Goal: Task Accomplishment & Management: Use online tool/utility

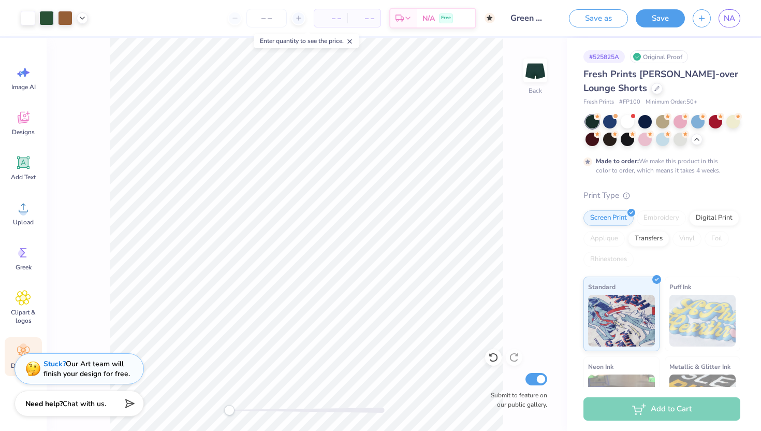
scroll to position [541, 0]
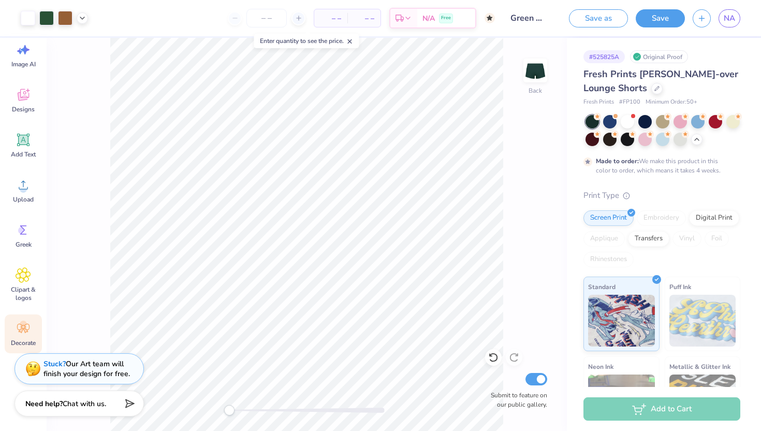
drag, startPoint x: 661, startPoint y: 17, endPoint x: 635, endPoint y: 5, distance: 28.7
click at [661, 17] on button "Save" at bounding box center [660, 18] width 49 height 18
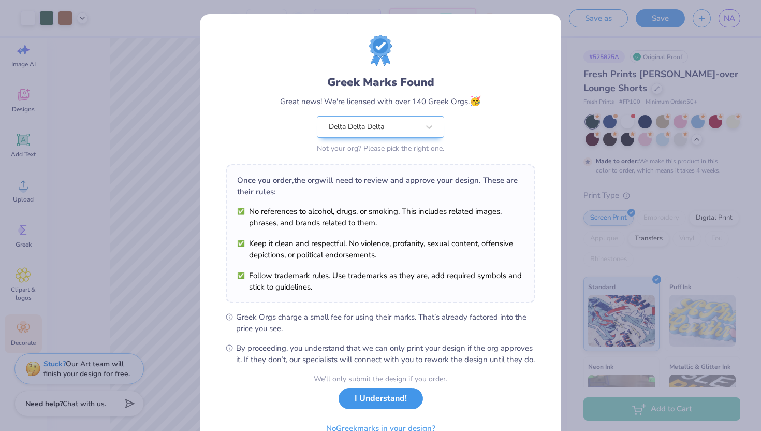
click at [373, 409] on button "I Understand!" at bounding box center [381, 398] width 84 height 21
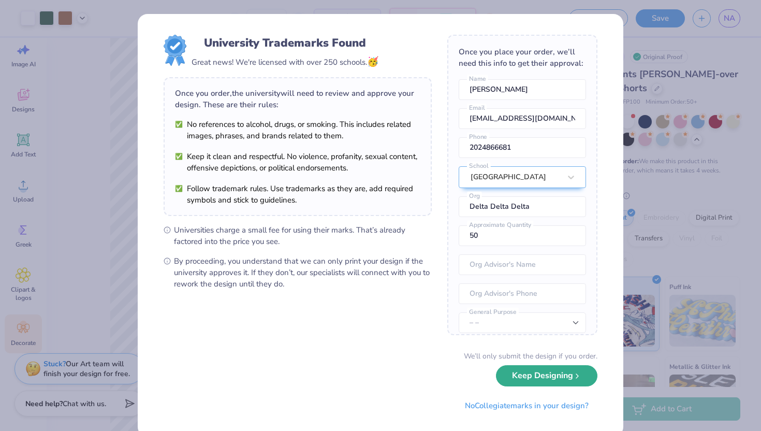
click at [531, 371] on button "Keep Designing" at bounding box center [546, 375] width 101 height 21
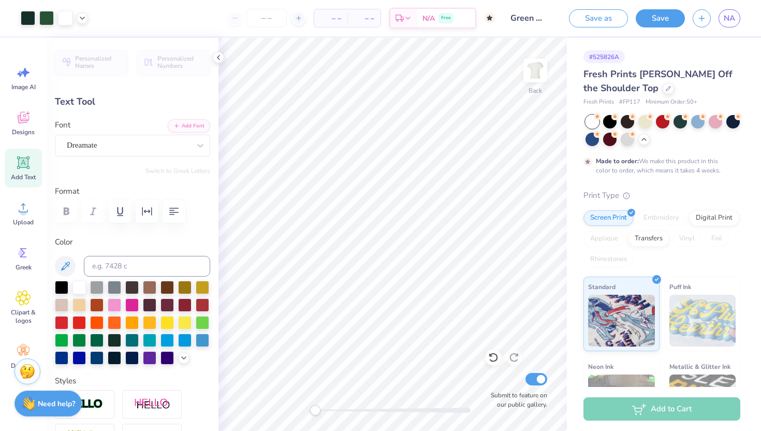
scroll to position [23, 0]
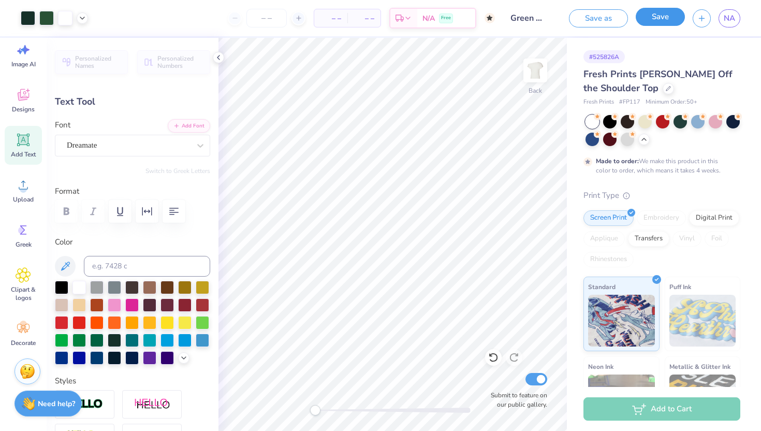
click at [657, 18] on button "Save" at bounding box center [660, 17] width 49 height 18
click at [729, 13] on span "NA" at bounding box center [729, 18] width 11 height 12
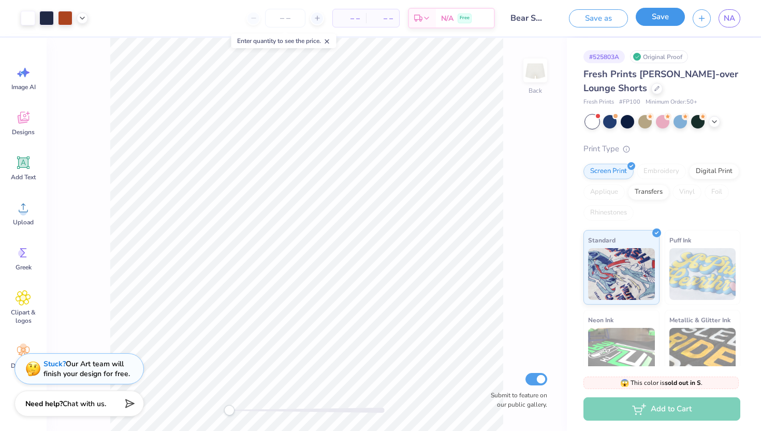
click at [647, 24] on button "Save" at bounding box center [660, 17] width 49 height 18
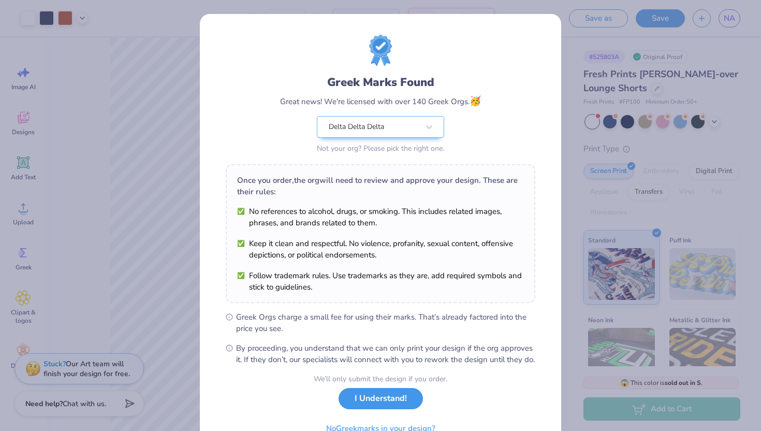
click at [352, 409] on button "I Understand!" at bounding box center [381, 398] width 84 height 21
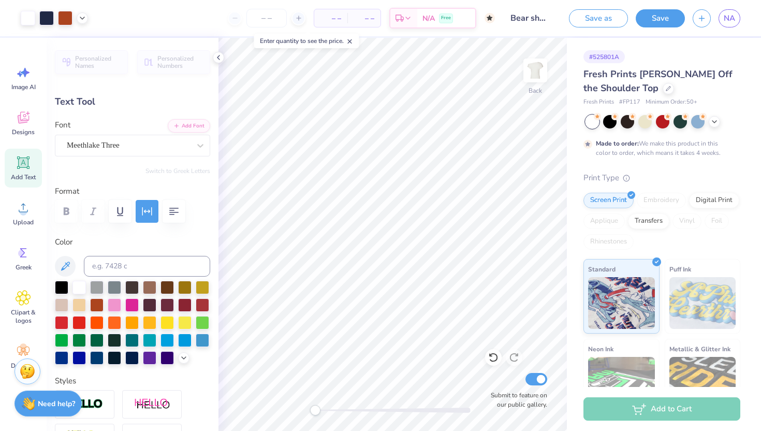
scroll to position [23, 0]
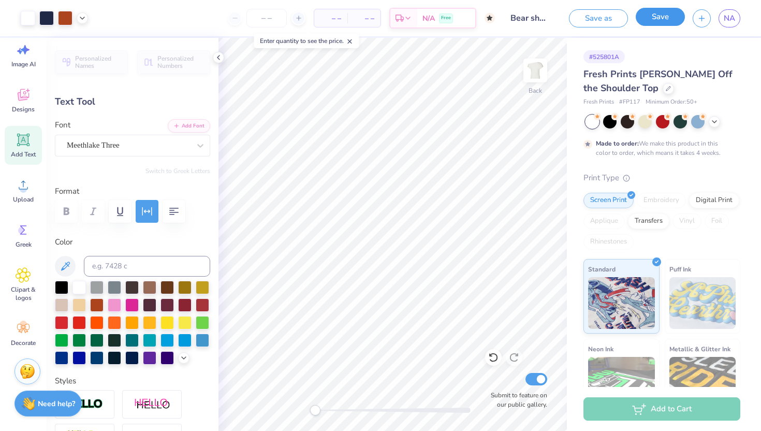
click at [652, 19] on button "Save" at bounding box center [660, 17] width 49 height 18
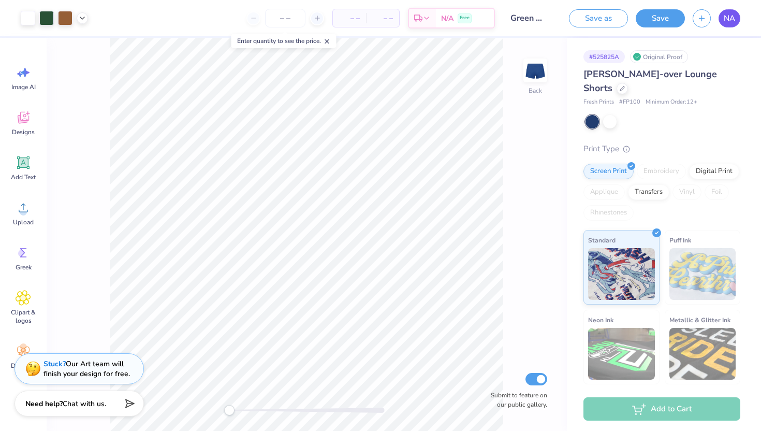
click at [724, 13] on span "NA" at bounding box center [729, 18] width 11 height 12
click at [613, 120] on div at bounding box center [609, 120] width 13 height 13
click at [593, 119] on div at bounding box center [592, 121] width 13 height 13
click at [633, 103] on span "# FP100" at bounding box center [629, 102] width 21 height 9
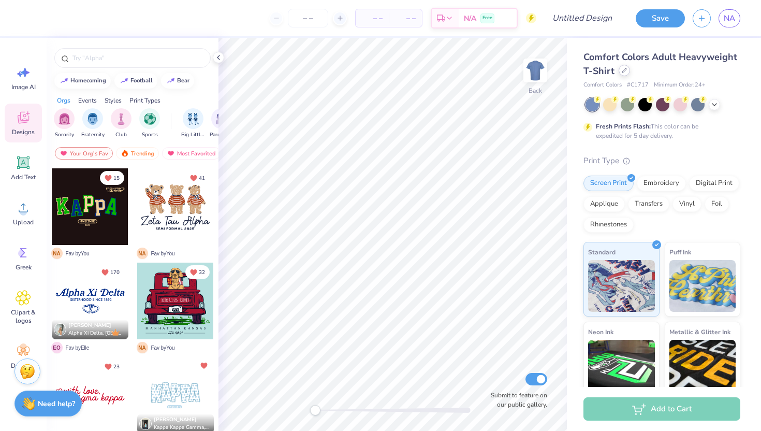
click at [621, 73] on div at bounding box center [624, 70] width 11 height 11
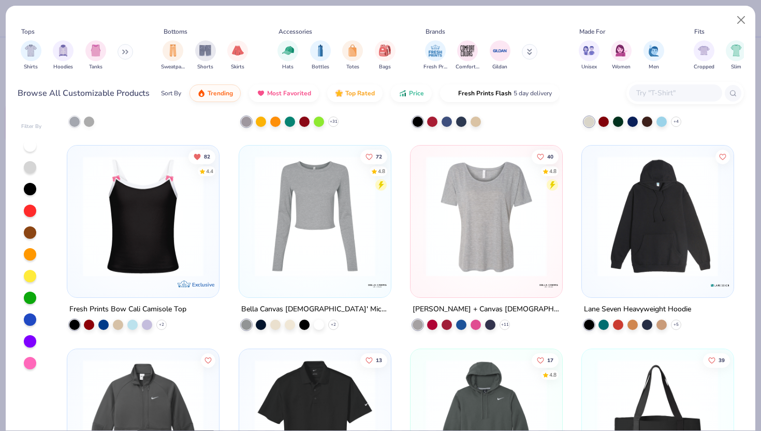
scroll to position [4194, 0]
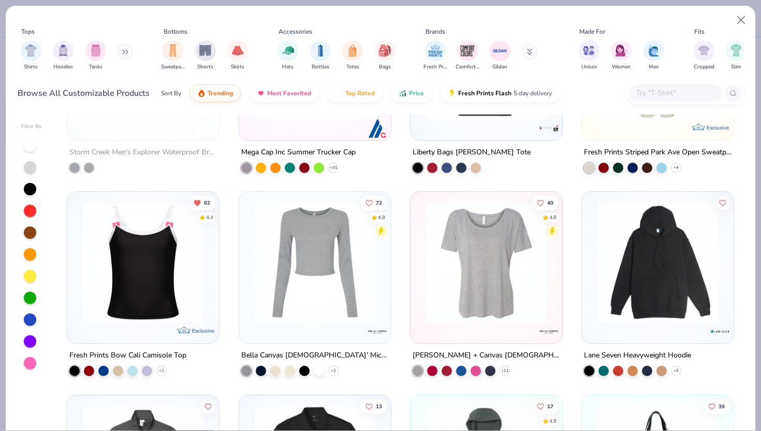
click at [346, 287] on img at bounding box center [315, 262] width 131 height 121
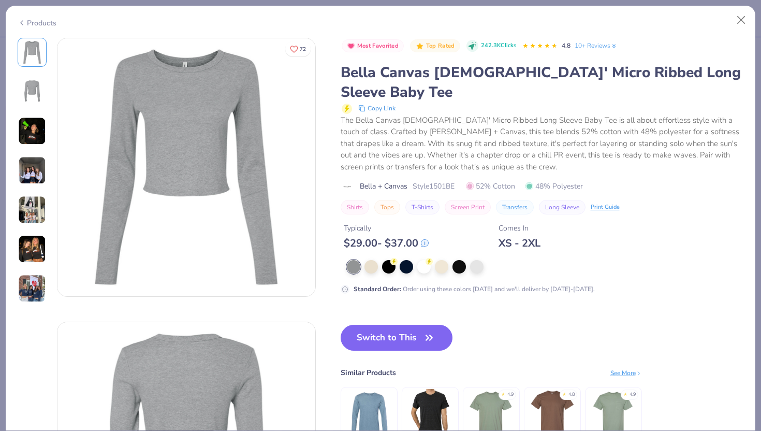
click at [33, 166] on img at bounding box center [32, 170] width 28 height 28
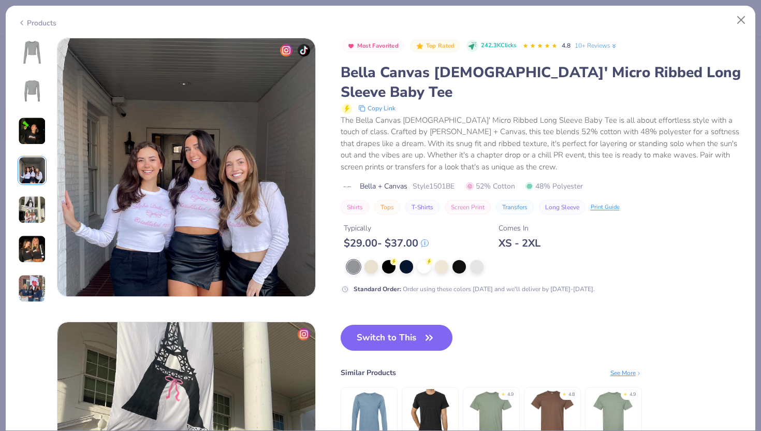
click at [23, 138] on img at bounding box center [32, 131] width 28 height 28
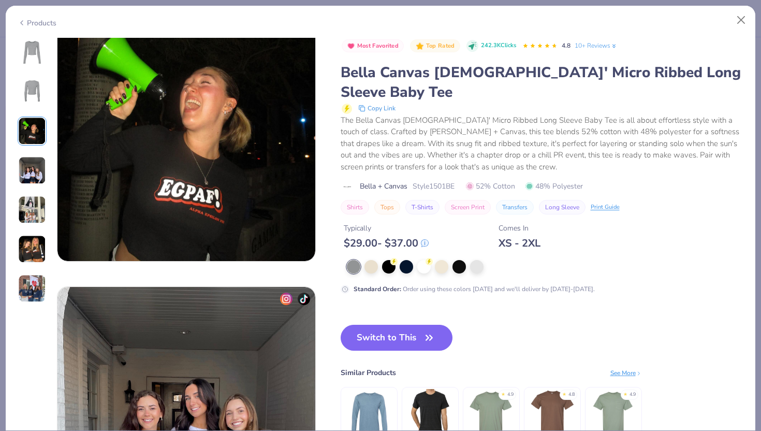
scroll to position [568, 0]
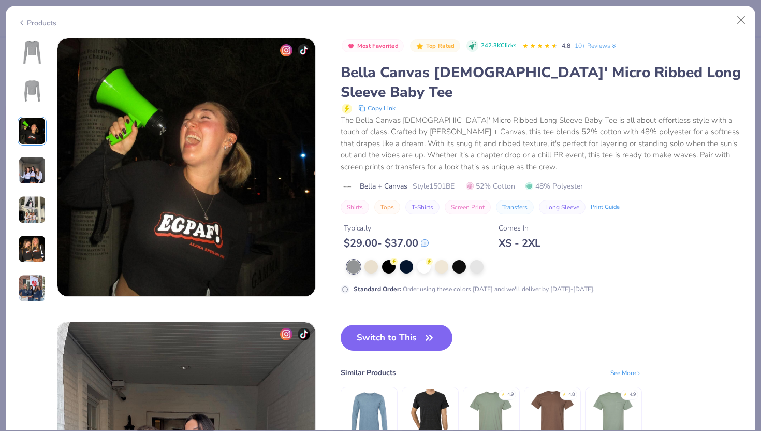
click at [19, 188] on div at bounding box center [32, 170] width 29 height 265
click at [27, 227] on div at bounding box center [32, 170] width 29 height 265
click at [30, 208] on img at bounding box center [32, 210] width 28 height 28
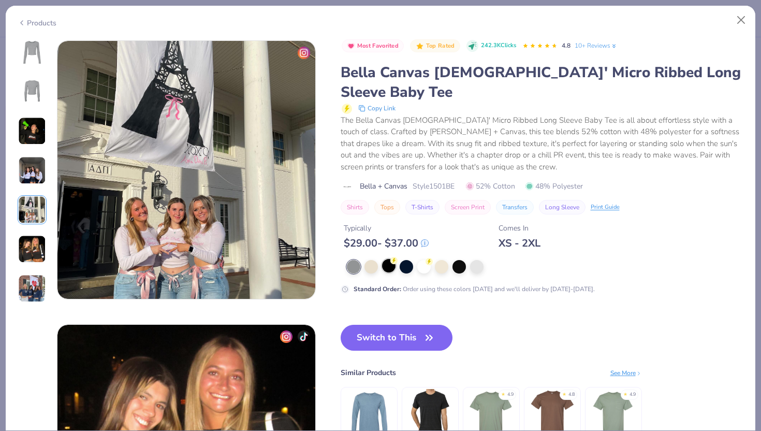
scroll to position [1135, 0]
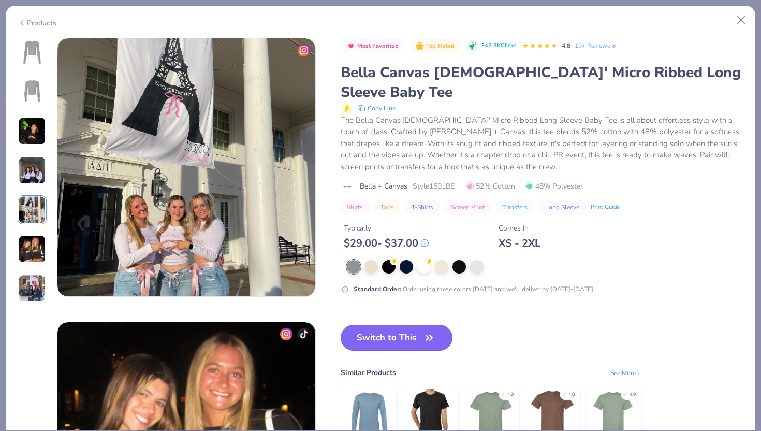
click at [374, 325] on button "Switch to This" at bounding box center [397, 338] width 112 height 26
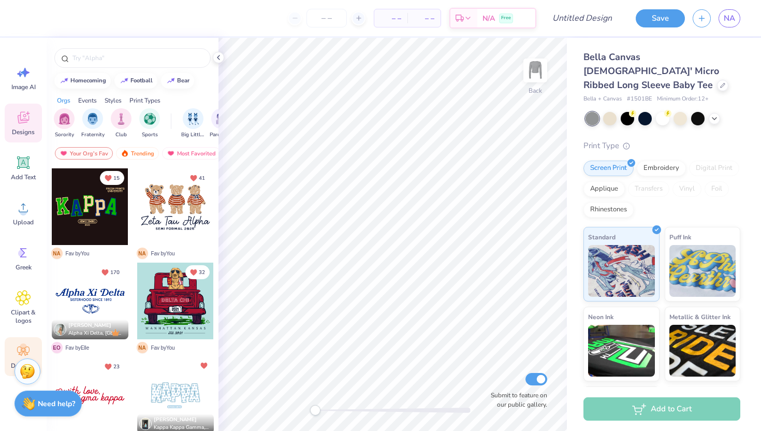
click at [23, 343] on icon at bounding box center [24, 351] width 16 height 16
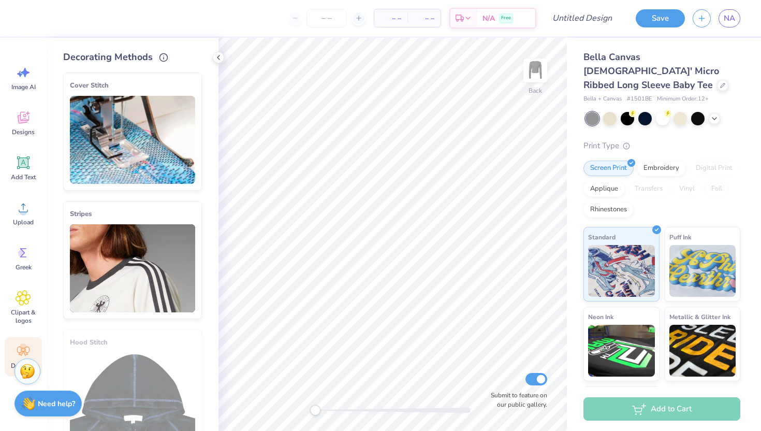
click at [142, 149] on img at bounding box center [132, 140] width 125 height 88
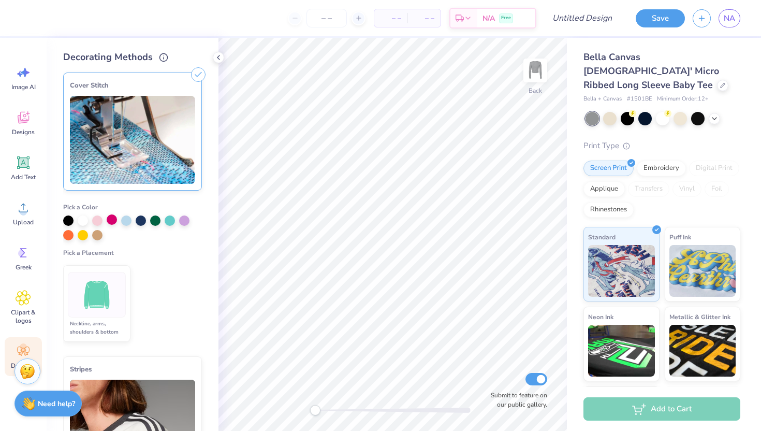
click at [110, 220] on div at bounding box center [112, 219] width 10 height 10
click at [712, 113] on icon at bounding box center [714, 117] width 8 height 8
click at [98, 299] on img at bounding box center [97, 294] width 39 height 39
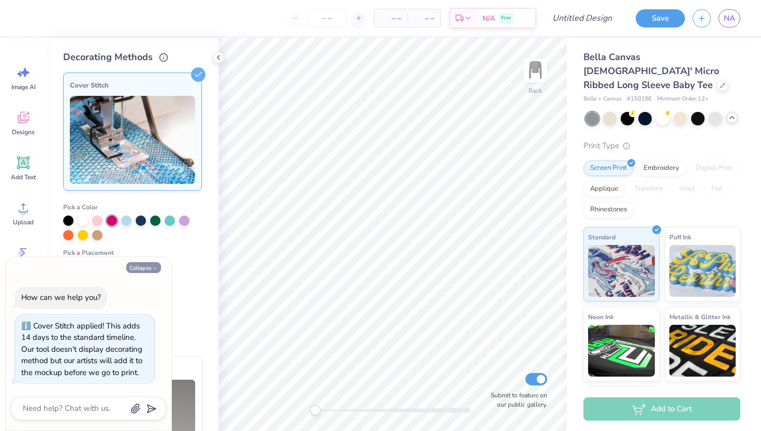
click at [145, 265] on button "Collapse" at bounding box center [143, 267] width 35 height 11
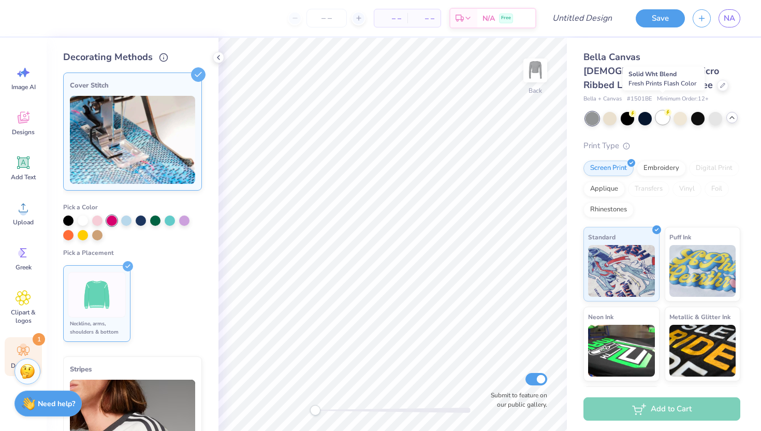
click at [662, 111] on div at bounding box center [662, 117] width 13 height 13
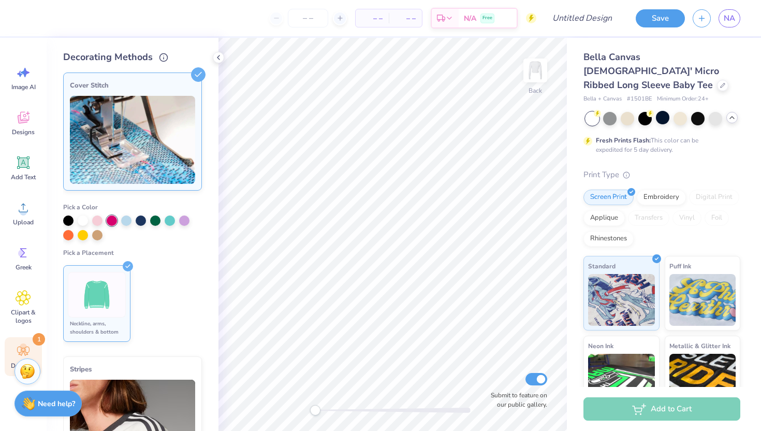
click at [729, 113] on icon at bounding box center [732, 117] width 8 height 8
click at [660, 111] on div at bounding box center [662, 117] width 13 height 13
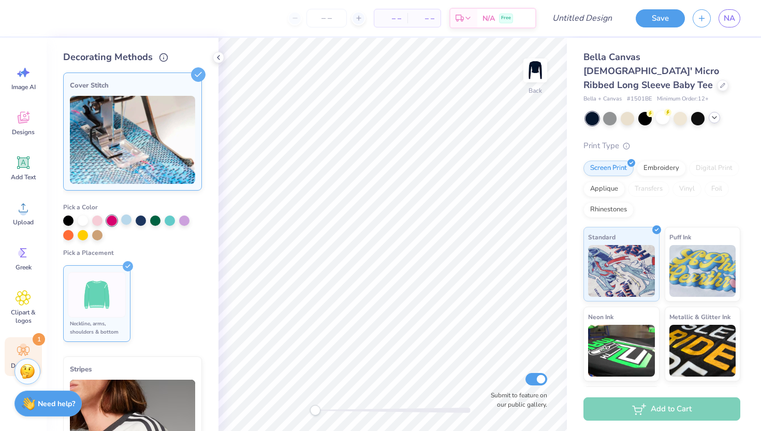
click at [124, 222] on div at bounding box center [126, 219] width 10 height 10
click at [100, 312] on img at bounding box center [97, 294] width 39 height 39
click at [138, 154] on img at bounding box center [132, 140] width 125 height 88
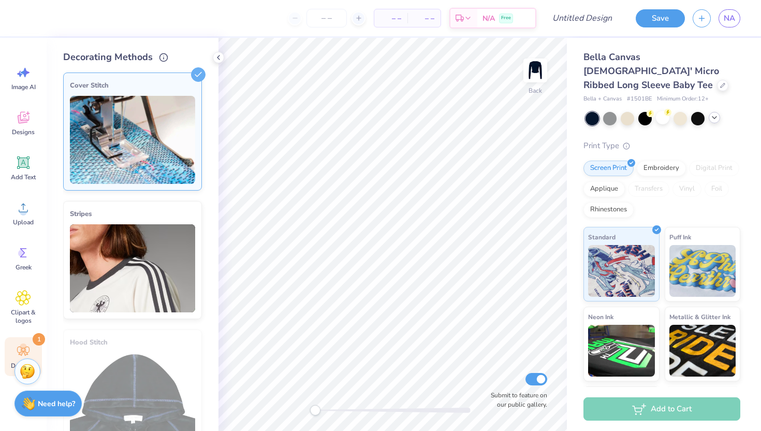
click at [138, 168] on img at bounding box center [132, 140] width 125 height 88
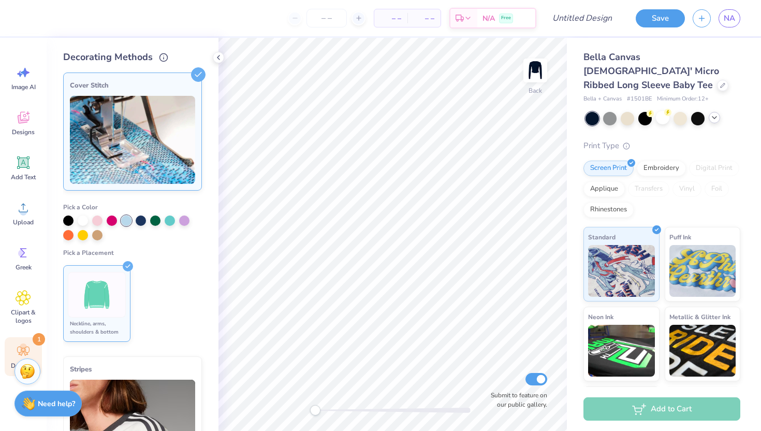
click at [111, 277] on img at bounding box center [97, 294] width 39 height 39
click at [111, 288] on img at bounding box center [97, 294] width 39 height 39
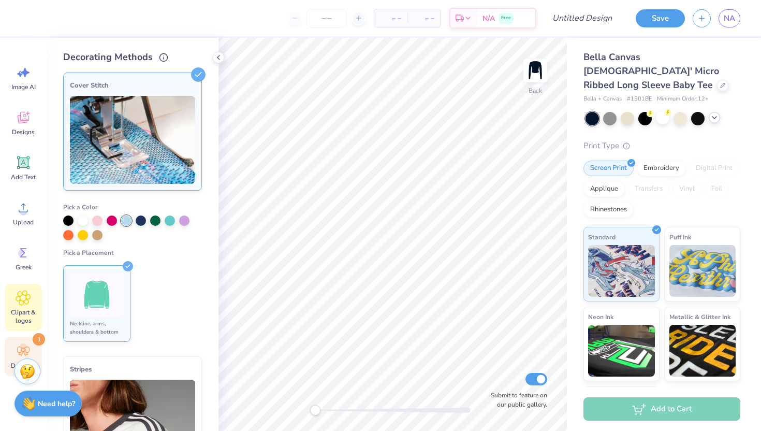
click at [33, 298] on div "Clipart & logos" at bounding box center [23, 307] width 37 height 47
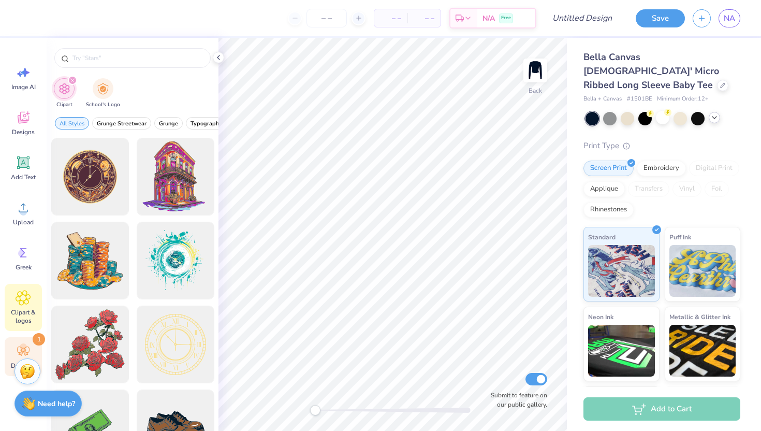
click at [29, 344] on icon at bounding box center [24, 351] width 16 height 16
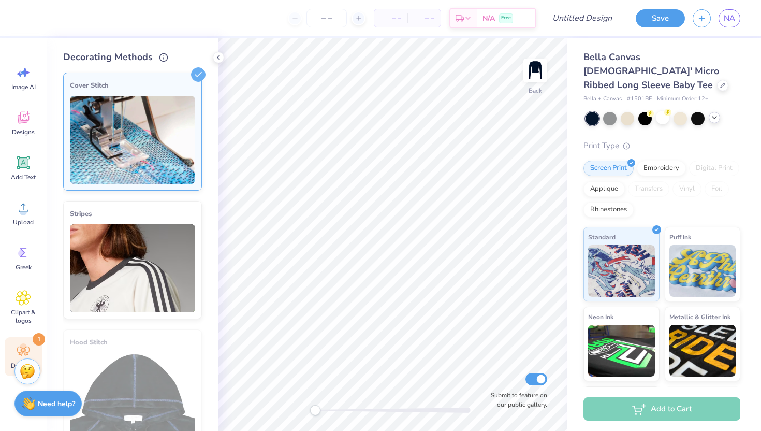
click at [187, 110] on img at bounding box center [132, 140] width 125 height 88
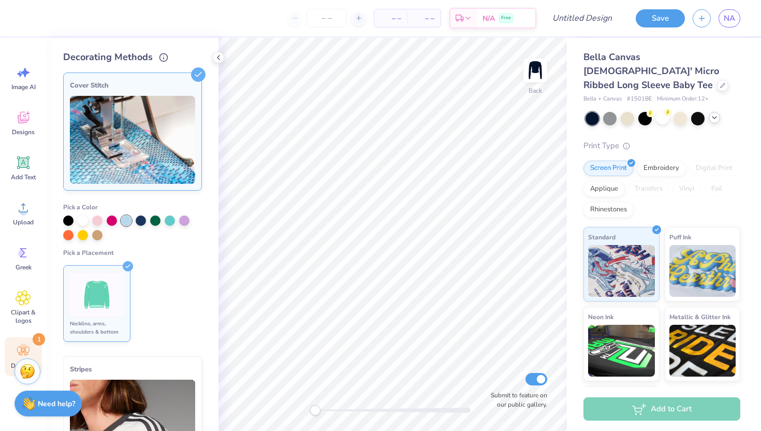
click at [204, 66] on div "Cover Stitch Pick a Color Pick a Placement Neckline, arms, shoulders & bottom H…" at bounding box center [140, 247] width 155 height 367
click at [198, 72] on icon at bounding box center [198, 74] width 14 height 14
click at [194, 80] on icon at bounding box center [198, 74] width 14 height 14
click at [199, 75] on line at bounding box center [198, 74] width 5 height 5
click at [165, 103] on img at bounding box center [132, 140] width 125 height 88
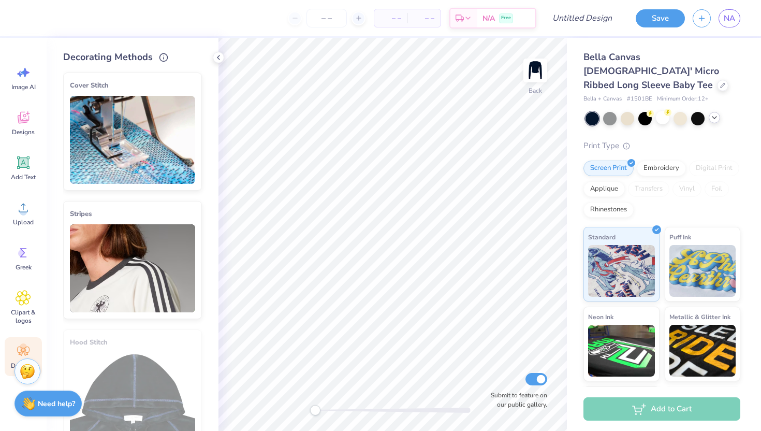
click at [165, 103] on img at bounding box center [132, 140] width 125 height 88
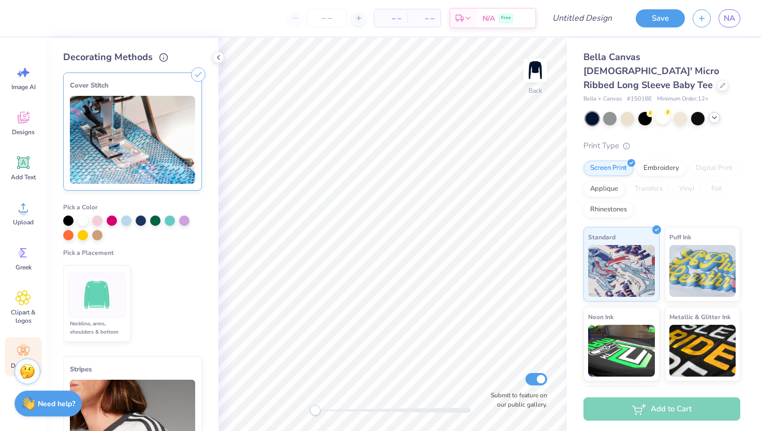
click at [127, 312] on li "Neckline, arms, shoulders & bottom" at bounding box center [96, 303] width 67 height 77
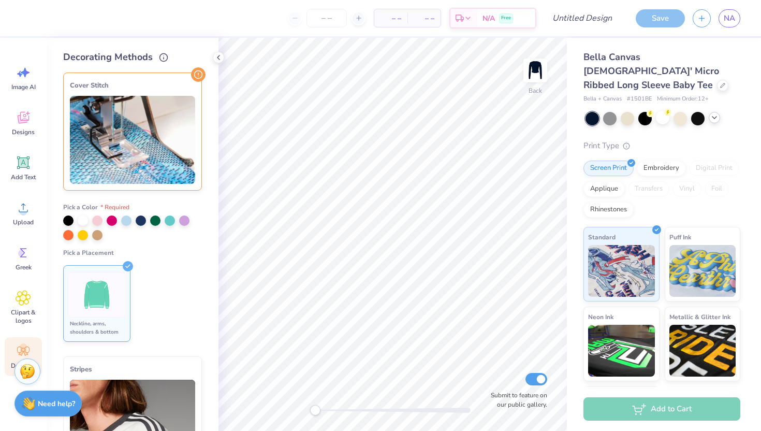
click at [128, 383] on img at bounding box center [132, 424] width 125 height 88
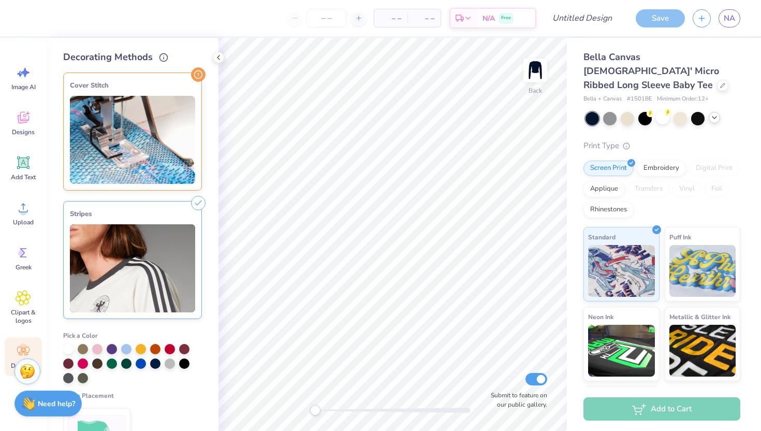
click at [179, 126] on img at bounding box center [132, 140] width 125 height 88
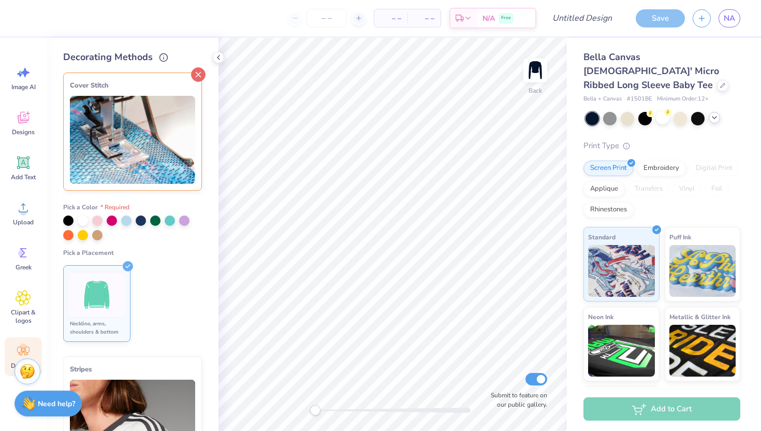
click at [193, 76] on icon at bounding box center [198, 74] width 14 height 14
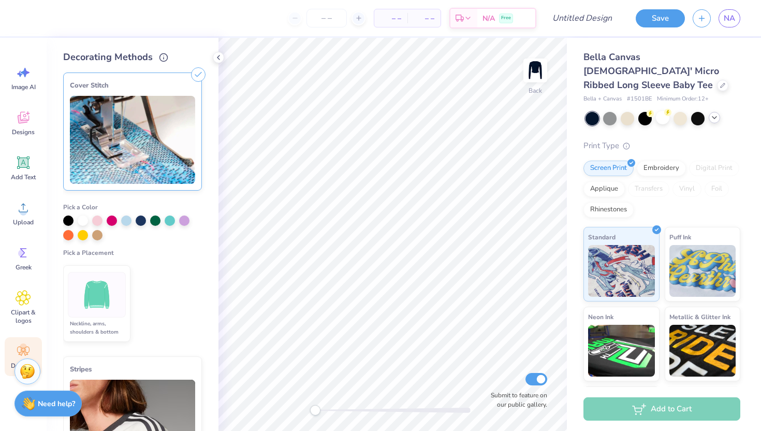
click at [199, 74] on line at bounding box center [198, 74] width 5 height 5
click at [88, 310] on img at bounding box center [97, 294] width 39 height 39
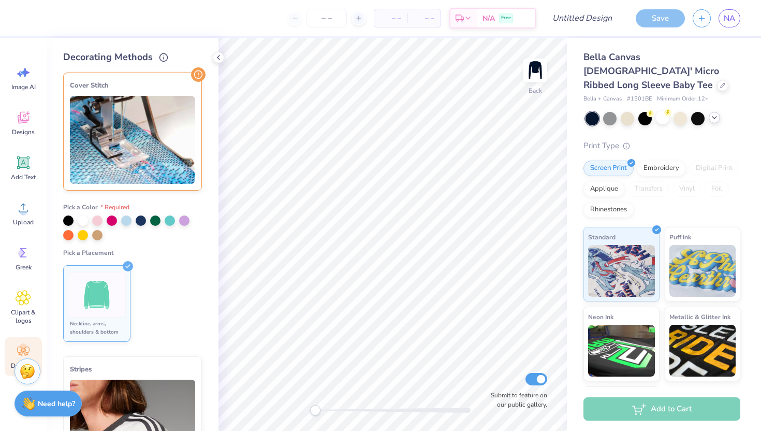
click at [88, 310] on img at bounding box center [97, 294] width 39 height 39
click at [125, 221] on div at bounding box center [126, 219] width 10 height 10
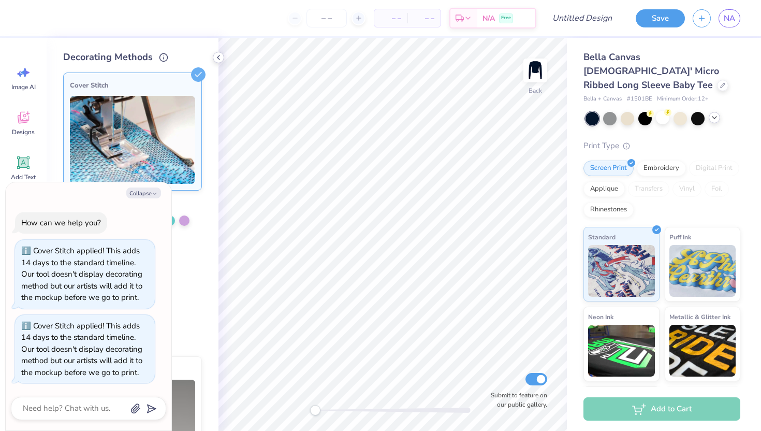
click at [219, 55] on icon at bounding box center [218, 57] width 8 height 8
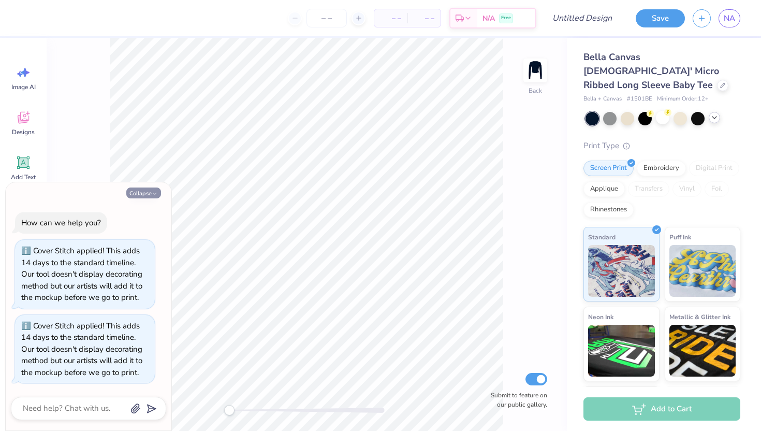
click at [137, 190] on button "Collapse" at bounding box center [143, 192] width 35 height 11
type textarea "x"
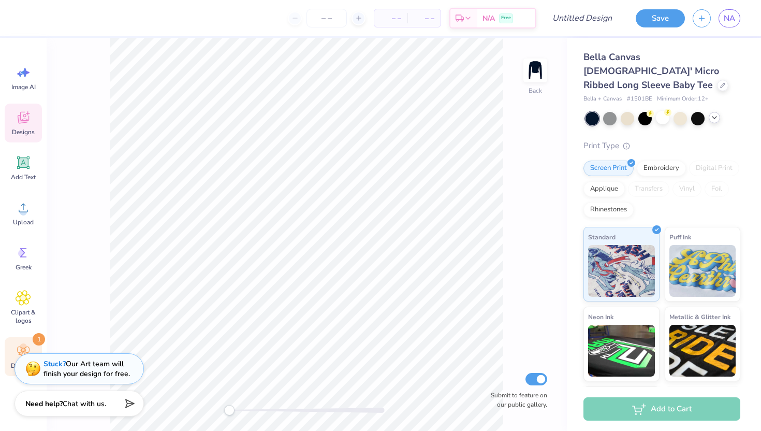
click at [22, 114] on icon at bounding box center [24, 118] width 16 height 16
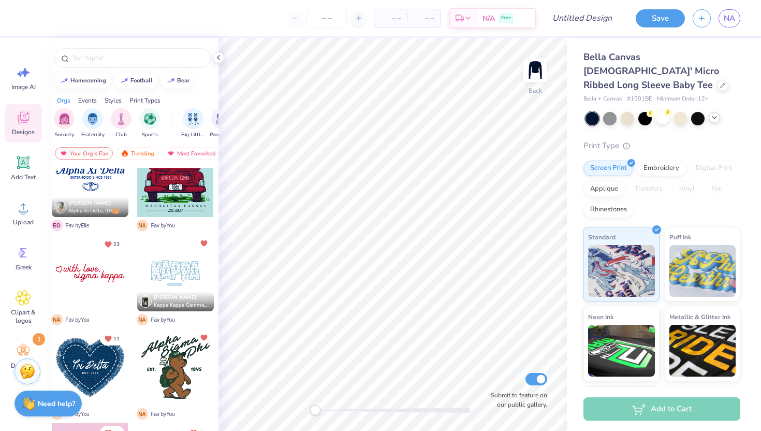
scroll to position [125, 0]
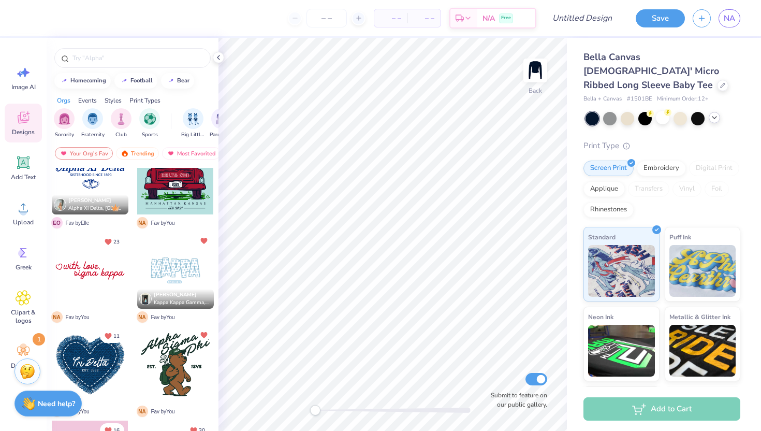
click at [88, 263] on div at bounding box center [90, 270] width 77 height 77
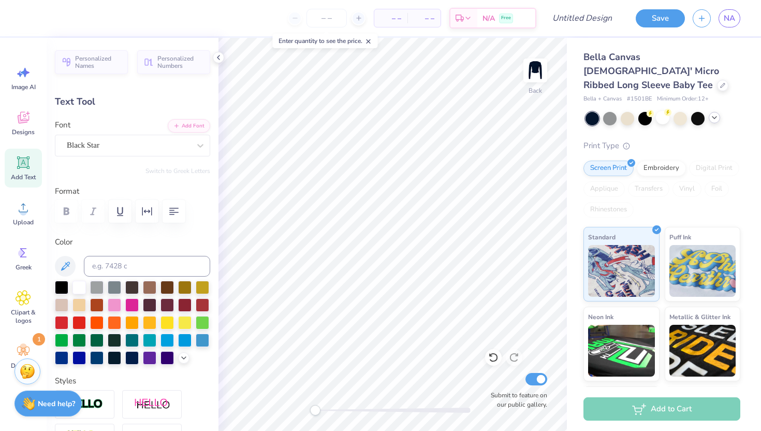
scroll to position [0, 0]
type input "6.84"
type input "1.44"
type input "3.91"
type input "5.02"
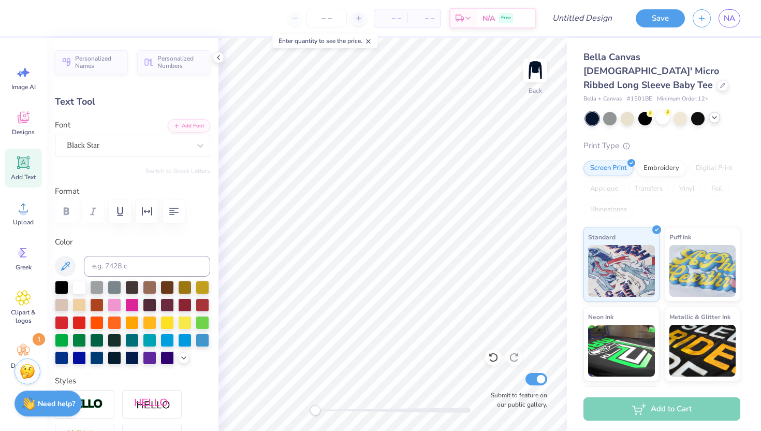
type input "1.14"
type input "3.00"
type input "6.84"
type input "1.44"
type input "3.91"
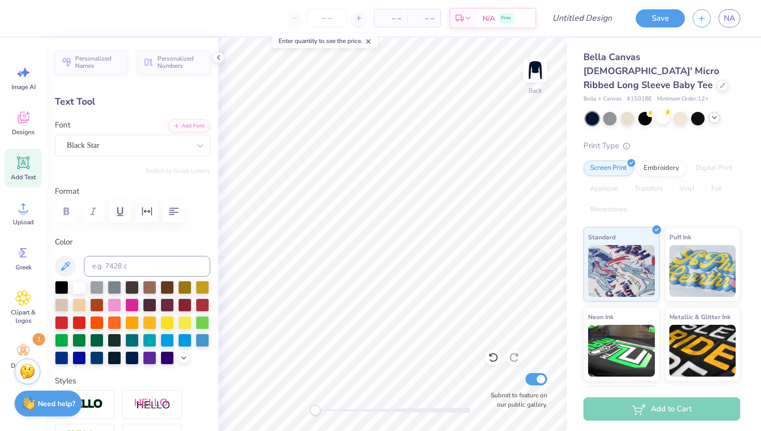
type textarea "s"
type textarea "tri delta"
type input "5.02"
type input "1.14"
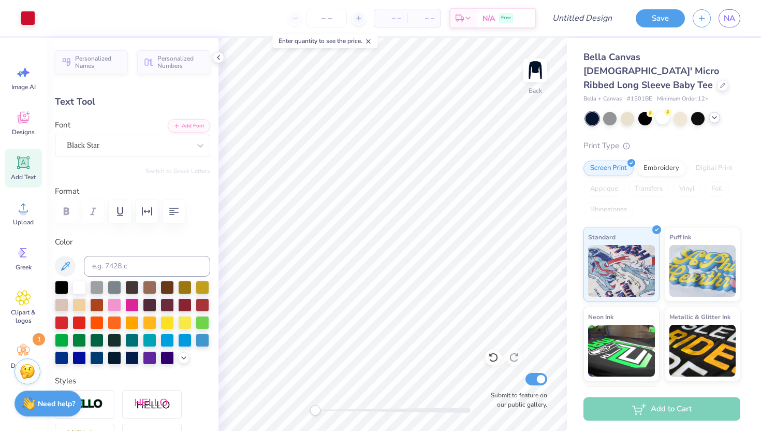
type input "3.00"
click at [80, 282] on div at bounding box center [78, 286] width 13 height 13
type input "4.81"
type input "1.07"
type input "3.98"
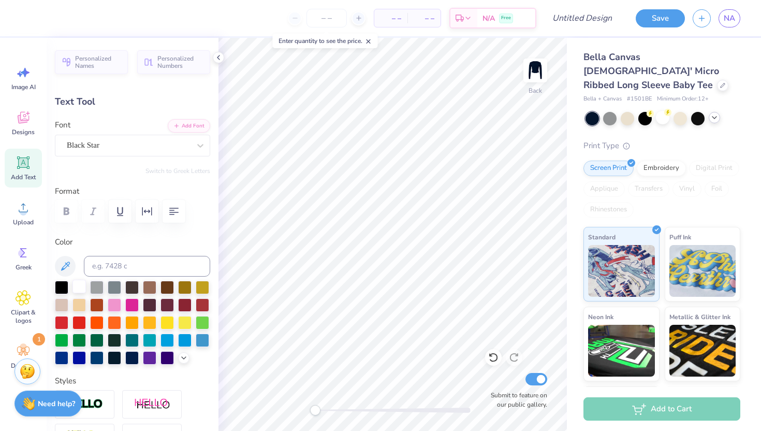
click at [78, 284] on div at bounding box center [78, 286] width 13 height 13
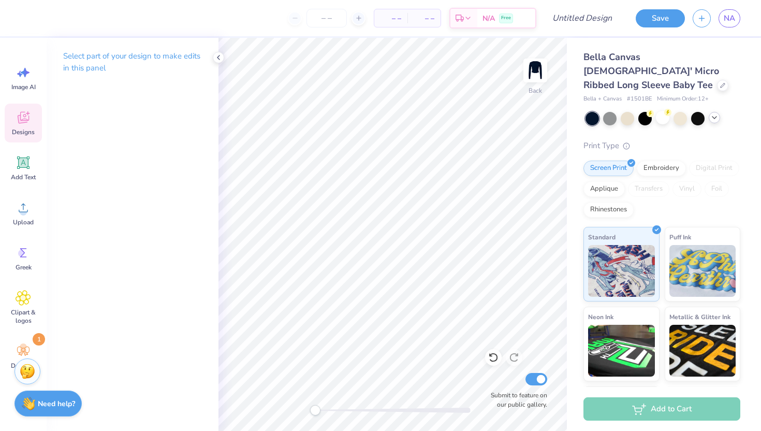
click at [21, 118] on icon at bounding box center [24, 118] width 16 height 16
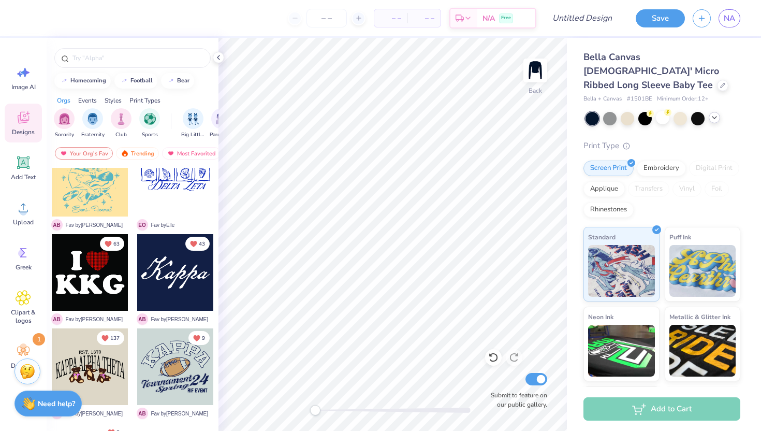
scroll to position [494, 0]
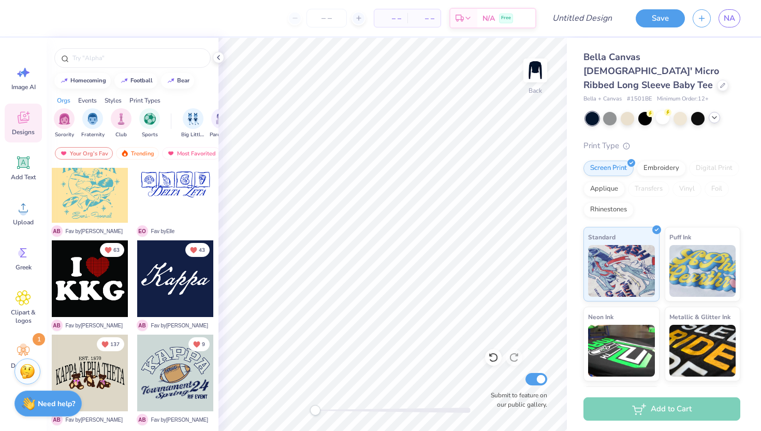
click at [165, 296] on div at bounding box center [175, 278] width 77 height 77
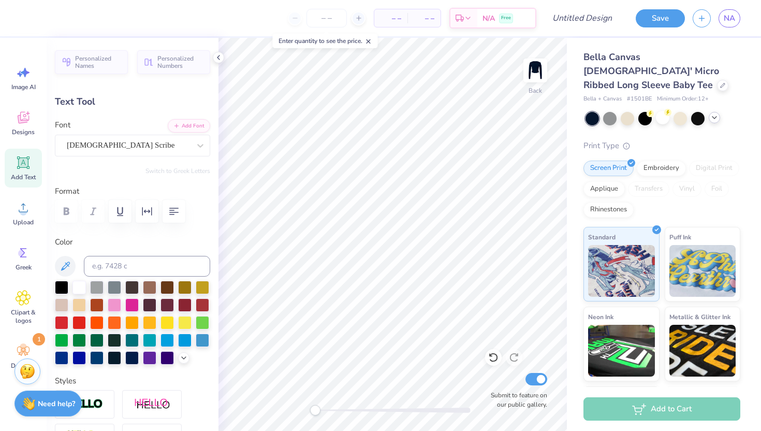
scroll to position [0, 0]
type textarea "K"
type textarea "t"
type textarea "Tridelt"
type input "7.29"
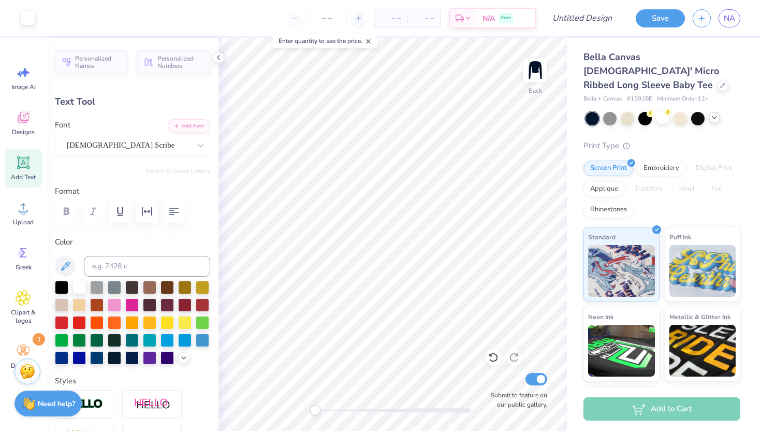
type input "2.48"
type input "2.87"
click at [24, 344] on circle at bounding box center [23, 346] width 7 height 7
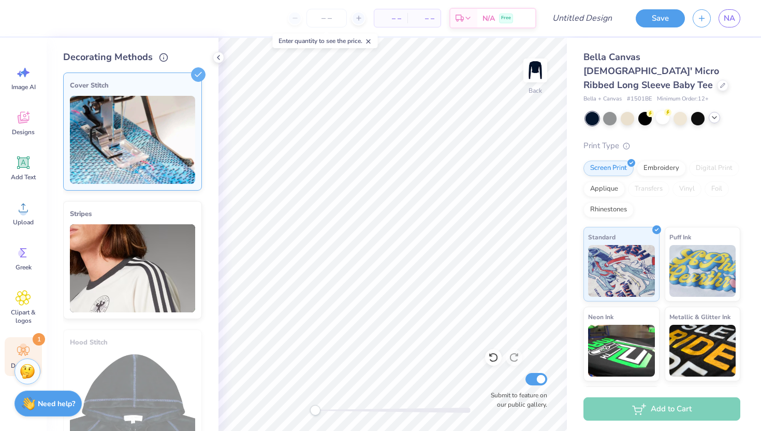
click at [111, 153] on img at bounding box center [132, 140] width 125 height 88
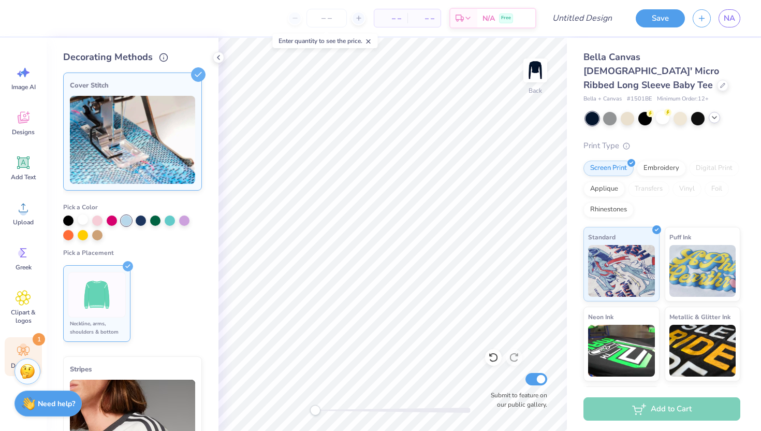
click at [81, 219] on div at bounding box center [83, 219] width 10 height 10
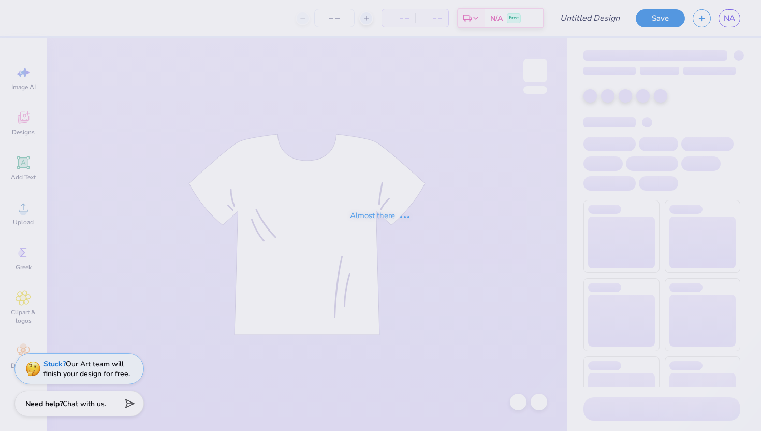
type input "Green Bear"
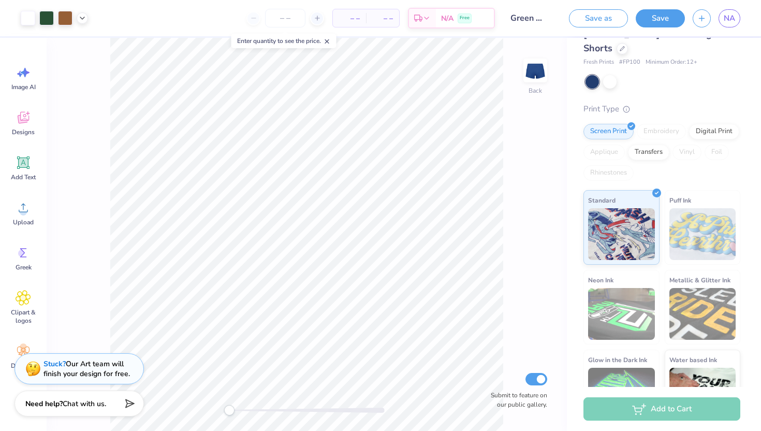
scroll to position [41, 0]
